Goal: Find contact information: Find contact information

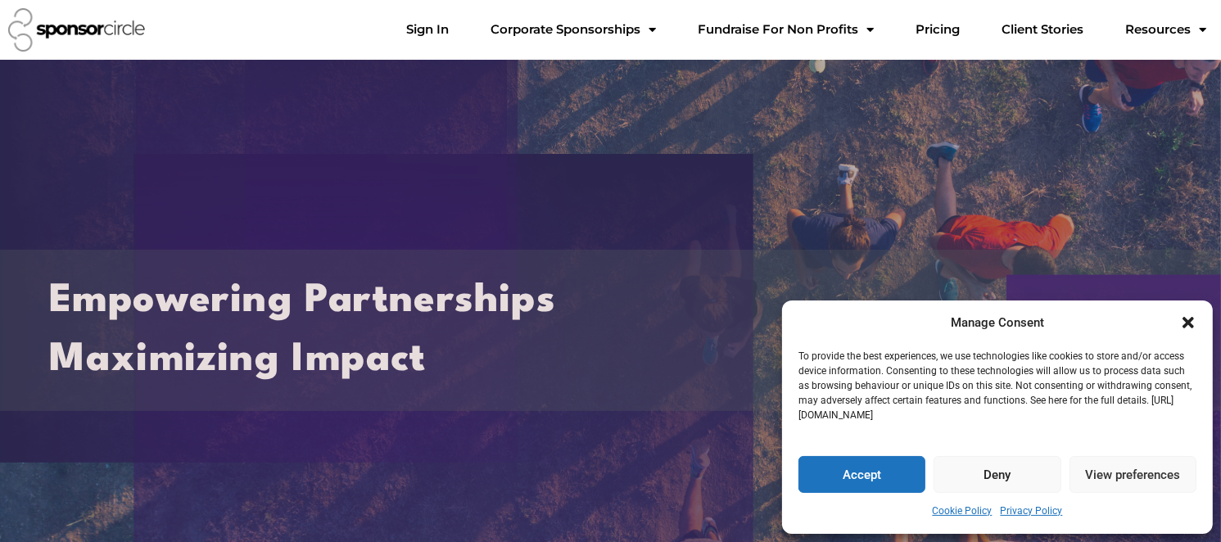
click at [422, 427] on div "Empowering Partnerships Maximizing Impact" at bounding box center [610, 331] width 1221 height 296
click at [875, 479] on button "Accept" at bounding box center [861, 474] width 127 height 37
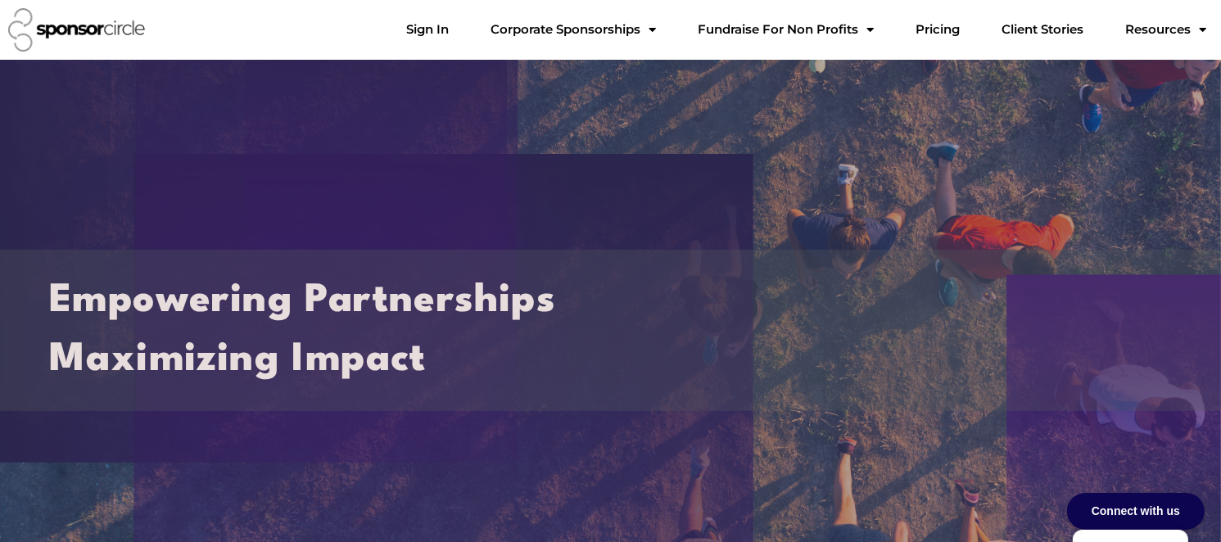
click at [809, 391] on div "Empowering Partnerships Maximizing Impact" at bounding box center [610, 330] width 1204 height 145
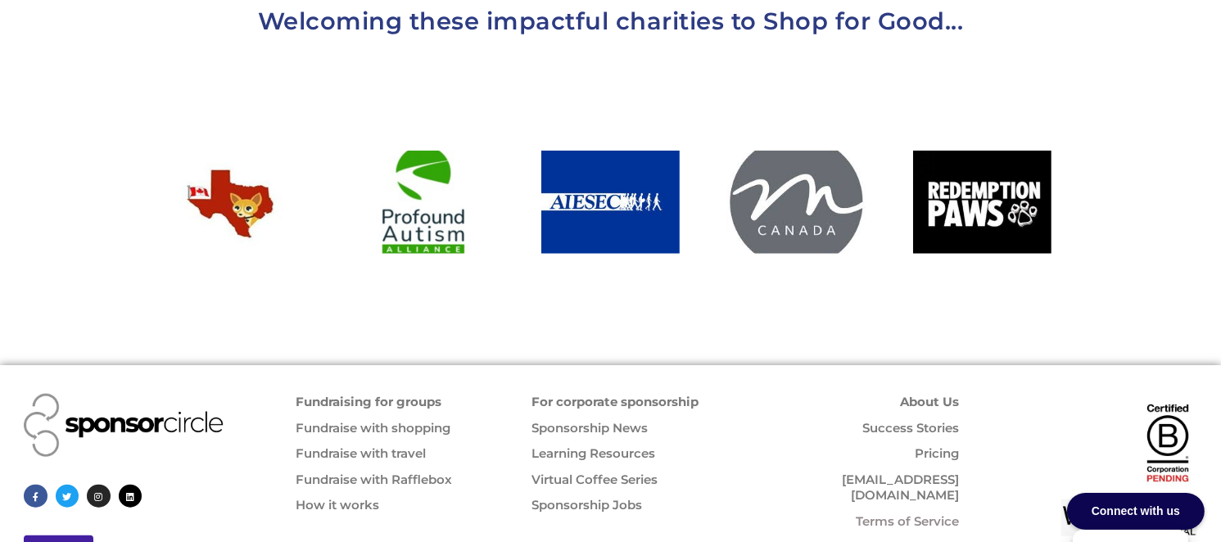
scroll to position [1744, 0]
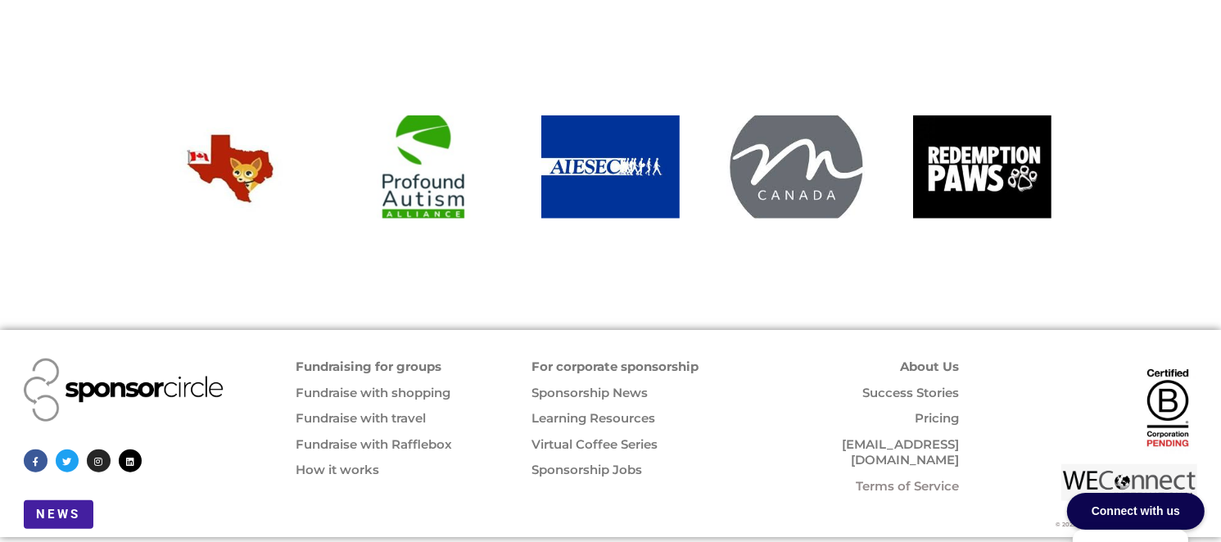
click at [917, 359] on link "About Us" at bounding box center [929, 367] width 59 height 16
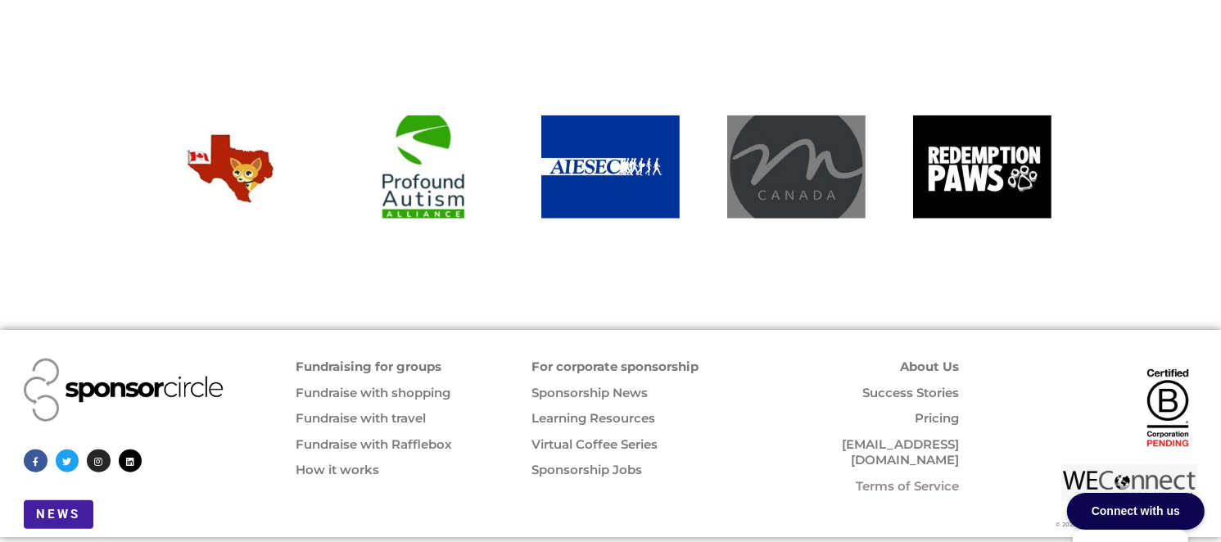
click at [815, 144] on div at bounding box center [796, 167] width 138 height 104
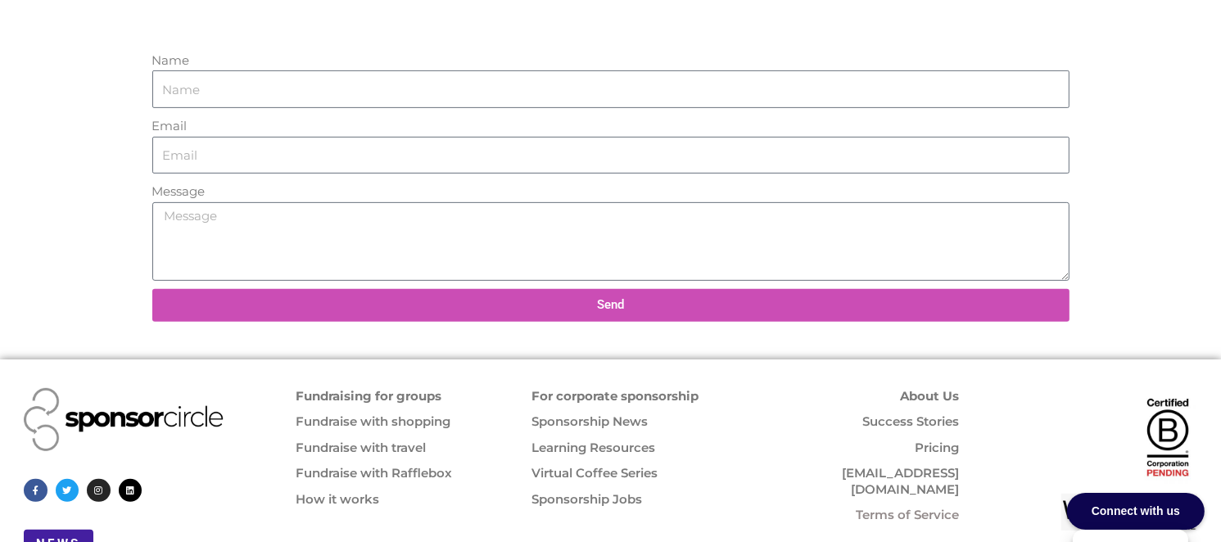
scroll to position [671, 0]
